Goal: Transaction & Acquisition: Book appointment/travel/reservation

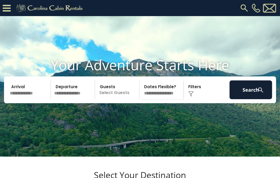
click at [10, 9] on icon at bounding box center [7, 7] width 8 height 9
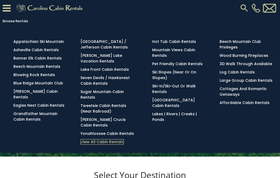
click at [93, 139] on link "View All Cabin Rentals" at bounding box center [102, 141] width 43 height 5
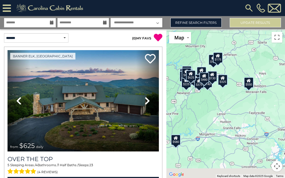
drag, startPoint x: 208, startPoint y: 130, endPoint x: 185, endPoint y: 82, distance: 53.1
click at [185, 82] on div "$625 $297 $175 $165 $300 $580 $290 $424 $395 $270 $185 $265 $230 $550 $349 $230…" at bounding box center [225, 103] width 119 height 149
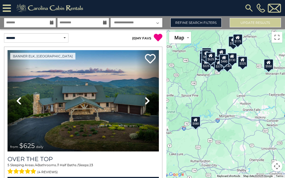
drag, startPoint x: 221, startPoint y: 132, endPoint x: 243, endPoint y: 95, distance: 42.5
click at [265, 89] on div "$625 $297 $175 $165 $300 $580 $290 $424 $395 $270 $185 $265 $230 $550 $349 $230…" at bounding box center [225, 103] width 119 height 149
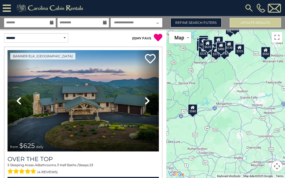
click at [7, 8] on icon at bounding box center [7, 7] width 8 height 9
